Goal: Communication & Community: Connect with others

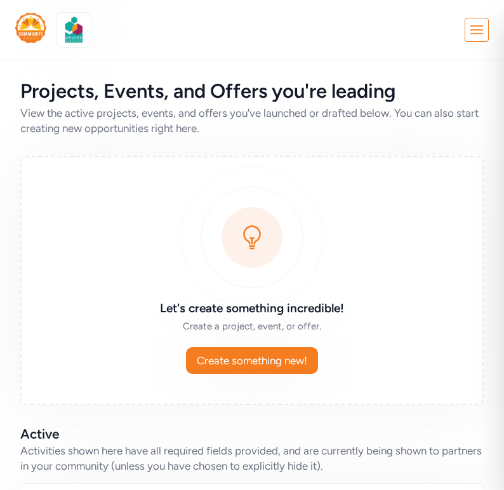
scroll to position [170, 0]
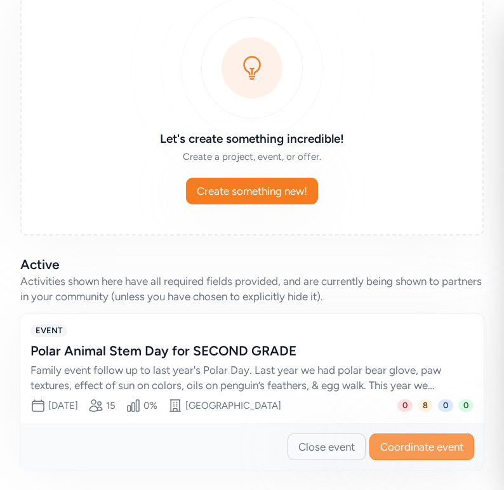
click at [412, 448] on span "Coordinate event" at bounding box center [421, 446] width 83 height 15
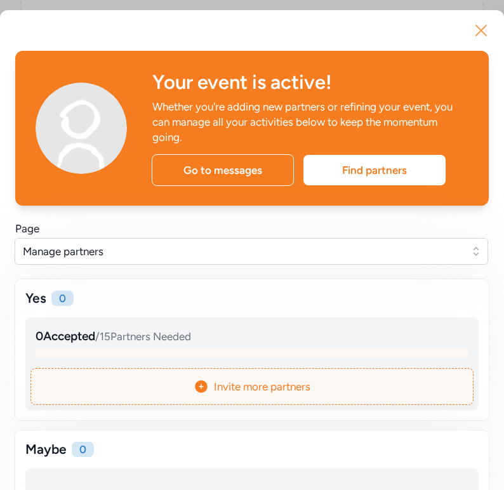
click at [481, 29] on icon "button" at bounding box center [481, 30] width 20 height 20
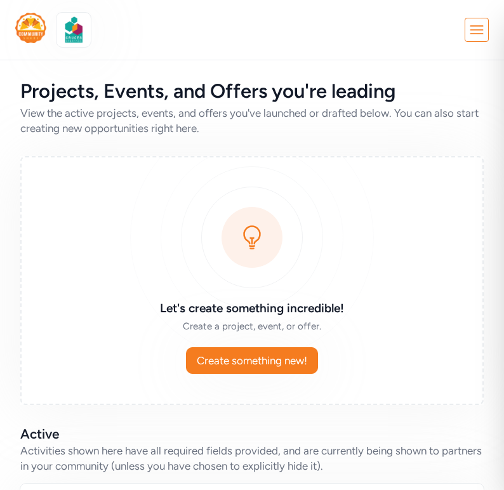
click at [469, 35] on icon at bounding box center [476, 29] width 23 height 23
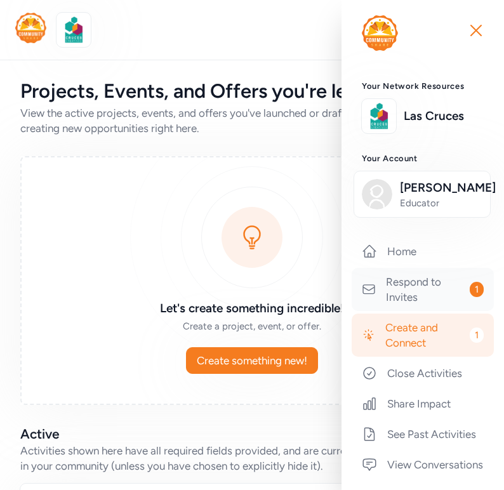
click at [415, 307] on link "Respond to Invites 1" at bounding box center [423, 289] width 142 height 43
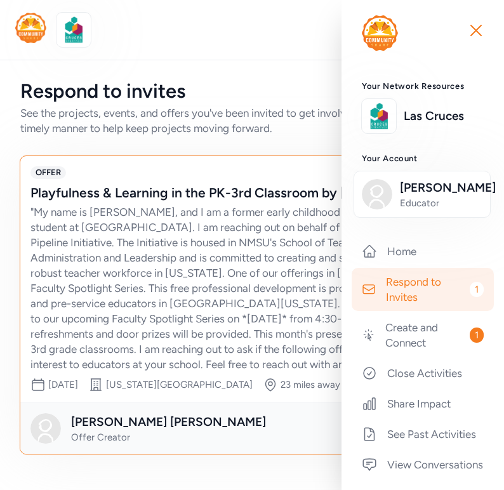
click at [176, 317] on div "" My name is [PERSON_NAME], and I am a former early childhood educator & gradua…" at bounding box center [239, 288] width 418 height 168
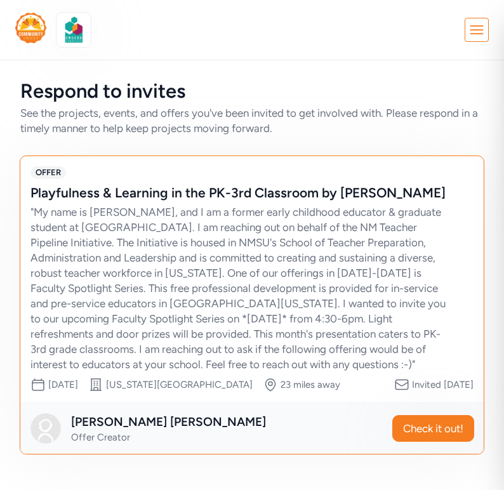
scroll to position [2, 0]
click at [255, 41] on div "Close Your Network Resources Las Cruces Your Account [PERSON_NAME] Educator Hom…" at bounding box center [252, 30] width 474 height 34
click at [483, 29] on icon at bounding box center [476, 29] width 23 height 23
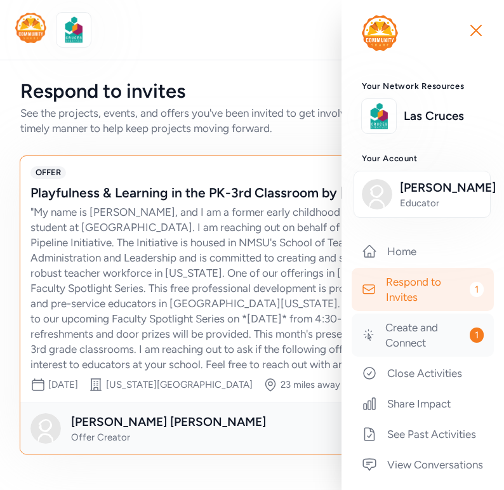
click at [399, 352] on link "Create and Connect 1" at bounding box center [423, 335] width 142 height 43
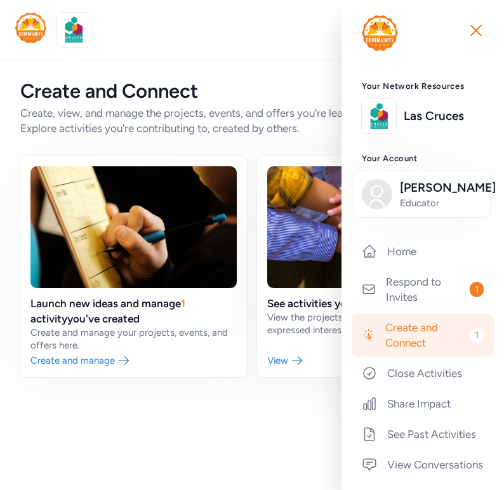
click at [266, 411] on div "Close Your Network Resources Las Cruces Your Account [PERSON_NAME] Educator Hom…" at bounding box center [252, 245] width 504 height 490
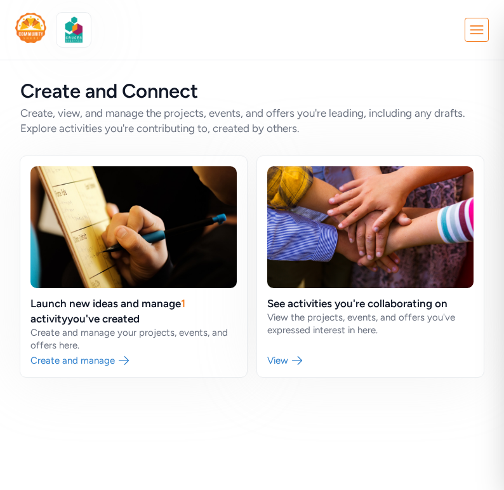
click at [473, 30] on icon at bounding box center [476, 30] width 12 height 8
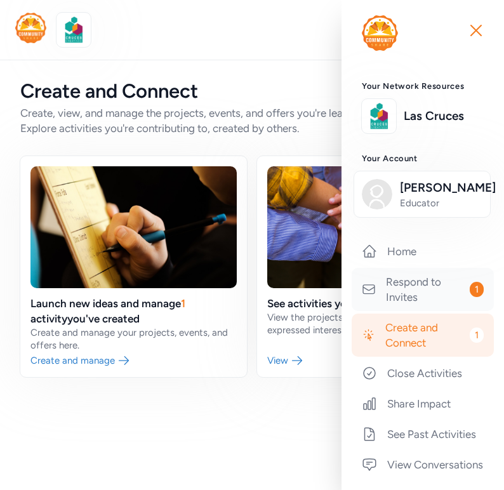
click at [420, 301] on link "Respond to Invites 1" at bounding box center [423, 289] width 142 height 43
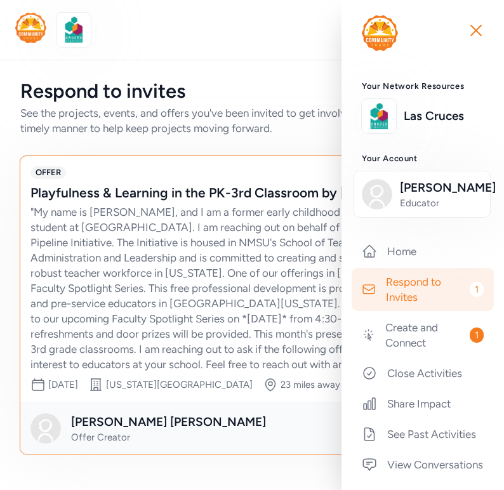
click at [267, 53] on nav "Close Your Network Resources Las Cruces Your Account [PERSON_NAME] Educator Hom…" at bounding box center [252, 30] width 504 height 60
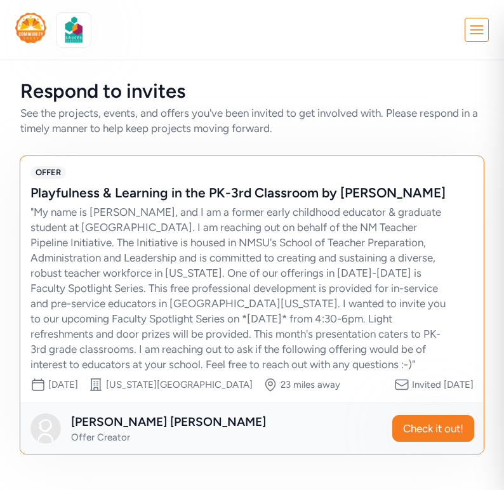
click at [474, 34] on icon at bounding box center [476, 29] width 23 height 23
click at [194, 143] on div "Respond to invites See the projects, events, and offers you've been invited to …" at bounding box center [252, 267] width 504 height 415
click at [394, 392] on icon at bounding box center [401, 384] width 15 height 15
click at [423, 442] on button "Check it out!" at bounding box center [433, 428] width 82 height 27
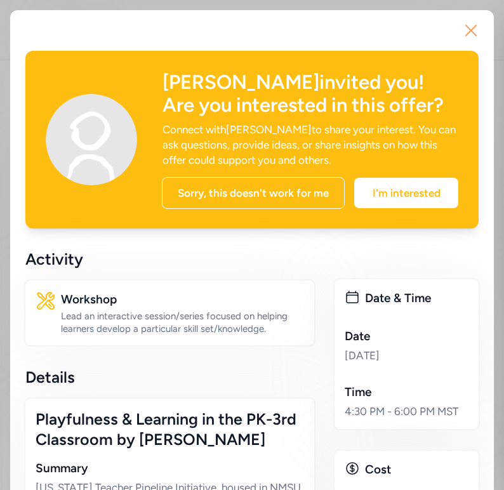
click at [474, 34] on icon "button" at bounding box center [471, 30] width 20 height 20
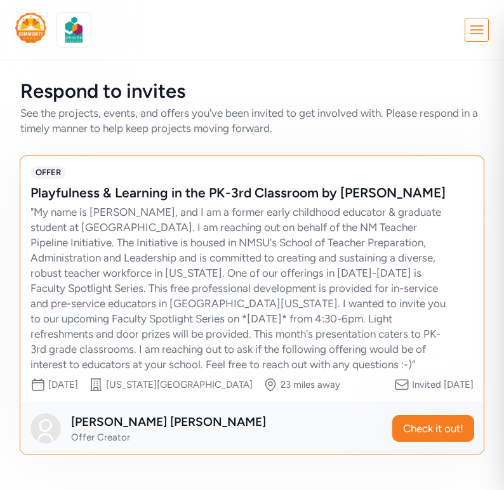
click at [476, 32] on icon at bounding box center [476, 29] width 23 height 23
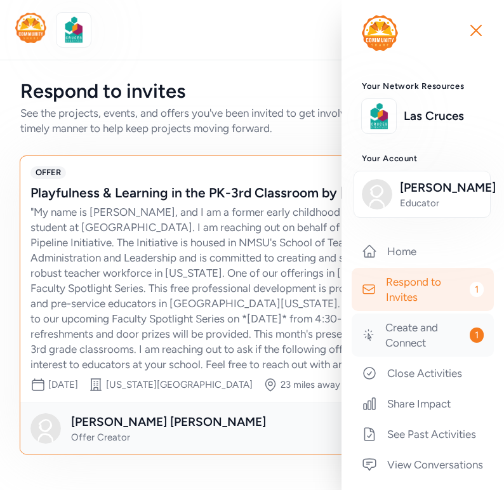
click at [408, 357] on link "Create and Connect 1" at bounding box center [423, 335] width 142 height 43
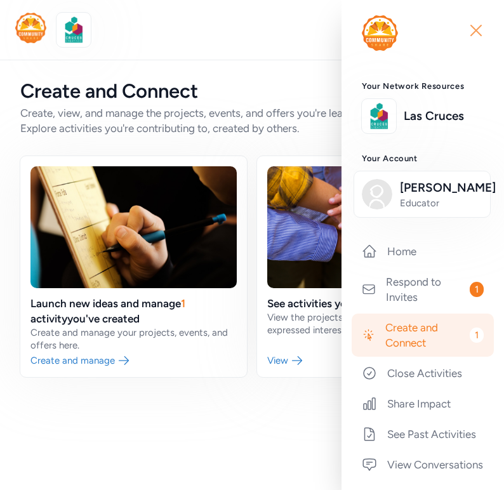
click at [472, 25] on icon "button" at bounding box center [476, 30] width 20 height 20
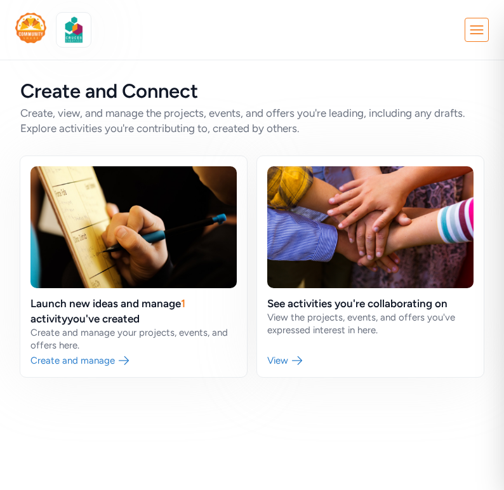
click at [479, 32] on icon at bounding box center [476, 29] width 23 height 23
